Goal: Navigation & Orientation: Find specific page/section

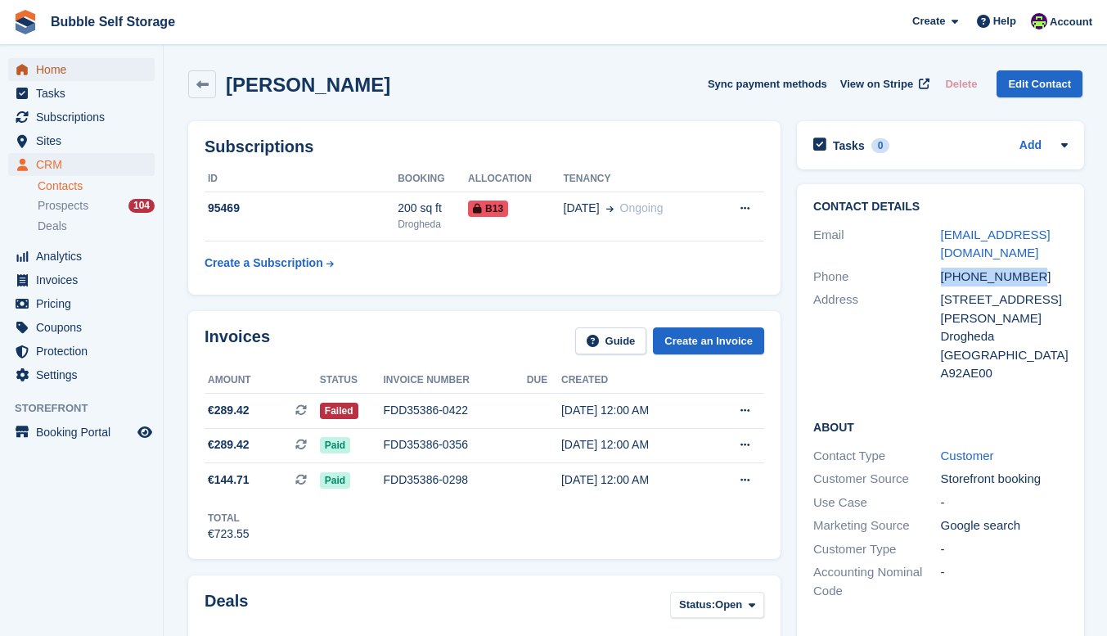
click at [64, 71] on span "Home" at bounding box center [85, 69] width 98 height 23
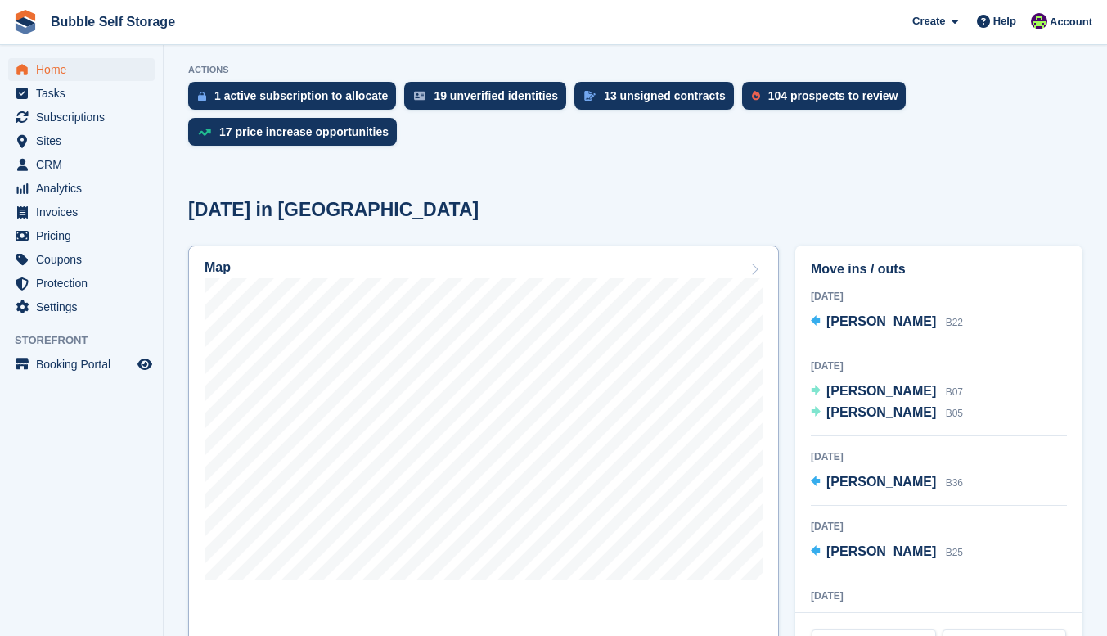
scroll to position [327, 0]
